Goal: Check status

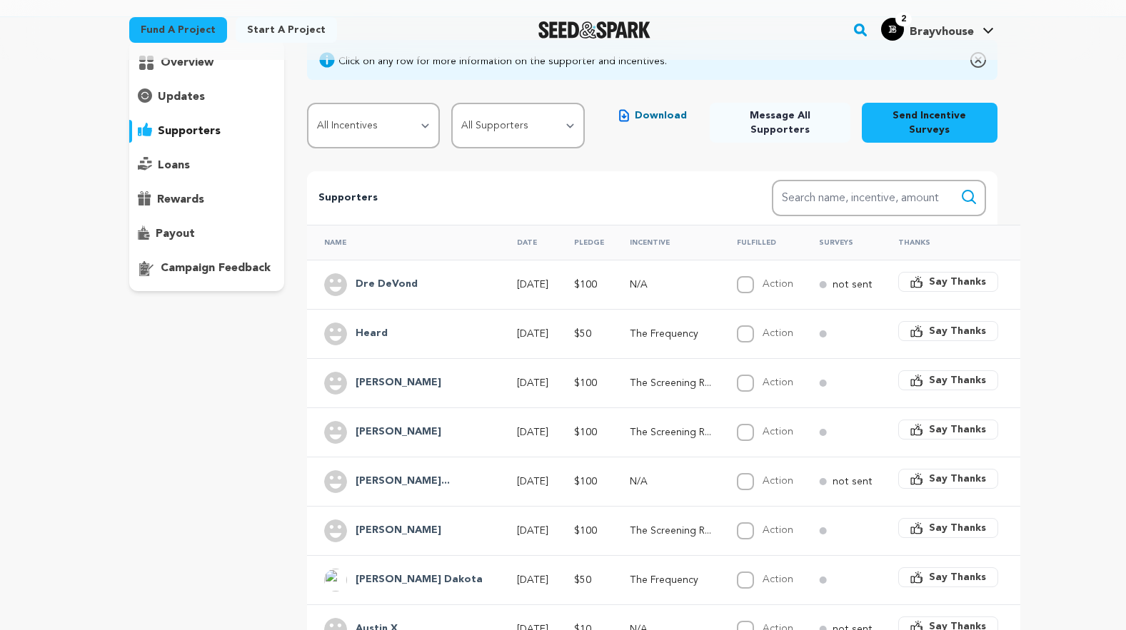
scroll to position [109, 0]
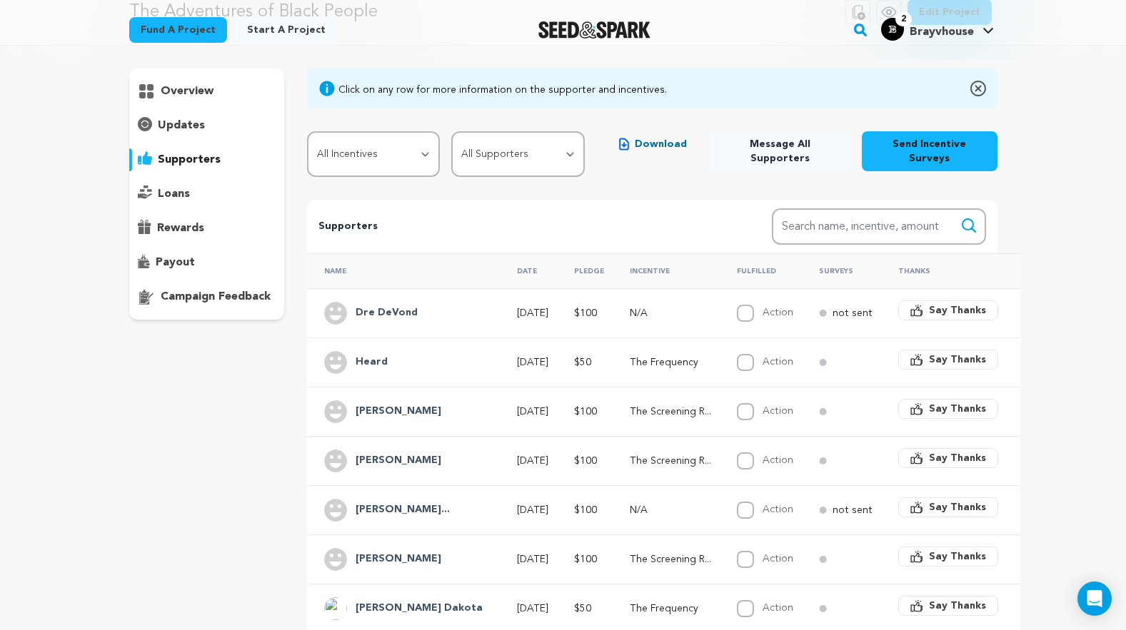
click at [184, 83] on p "overview" at bounding box center [187, 91] width 53 height 17
